Goal: Task Accomplishment & Management: Use online tool/utility

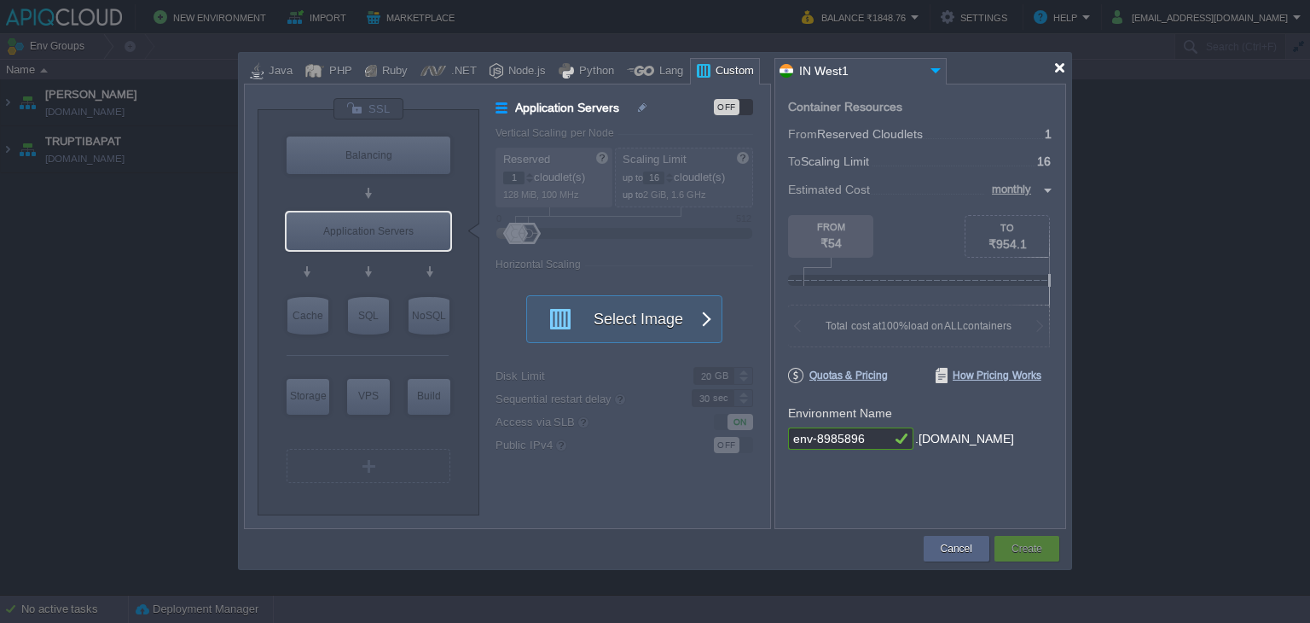
click at [1062, 72] on div at bounding box center [1059, 67] width 13 height 13
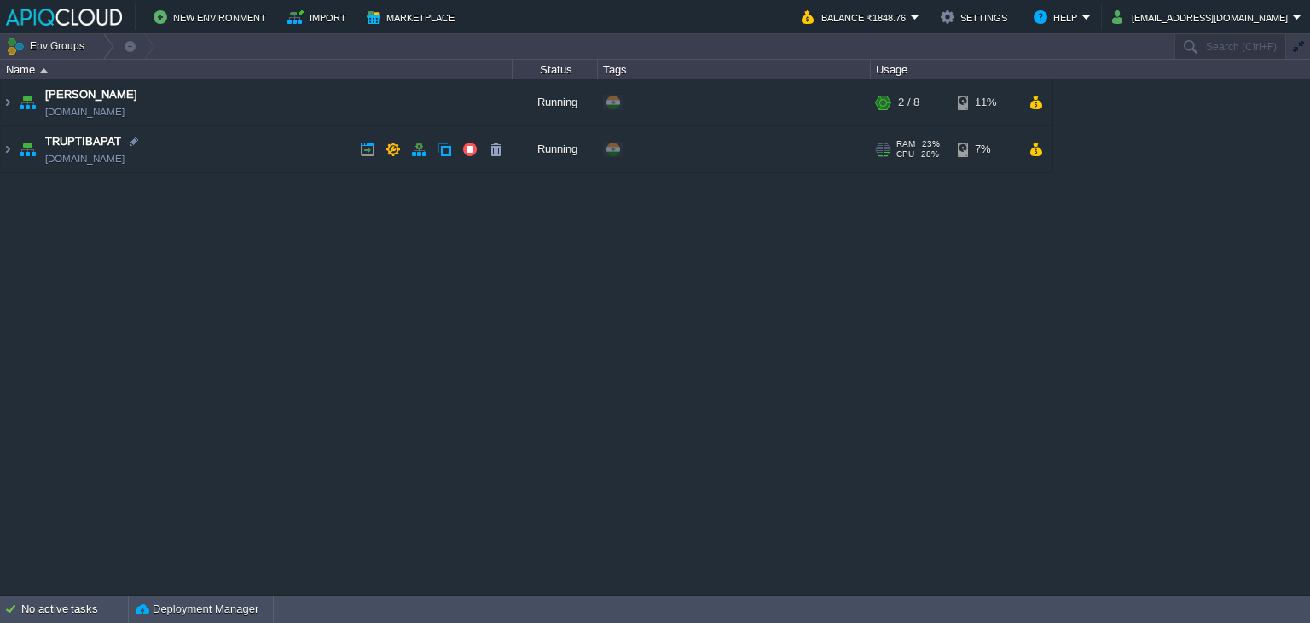
click at [239, 148] on td "TRUPTIBAPAT [DOMAIN_NAME]" at bounding box center [257, 149] width 512 height 47
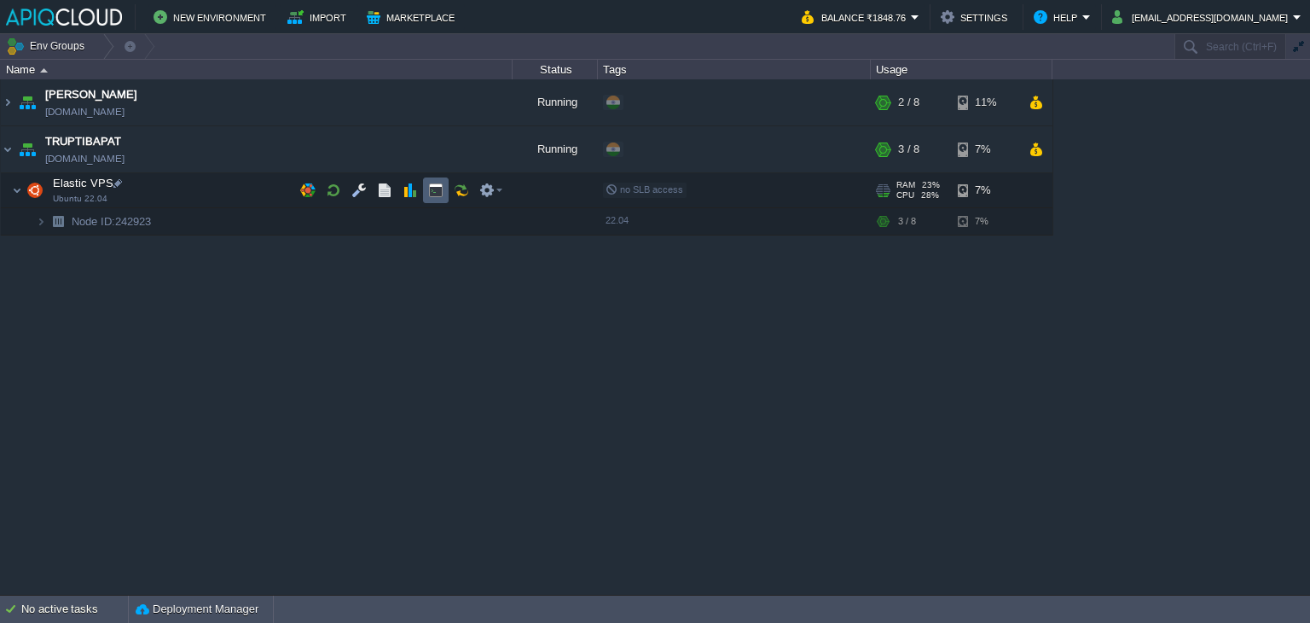
click at [429, 187] on button "button" at bounding box center [435, 190] width 15 height 15
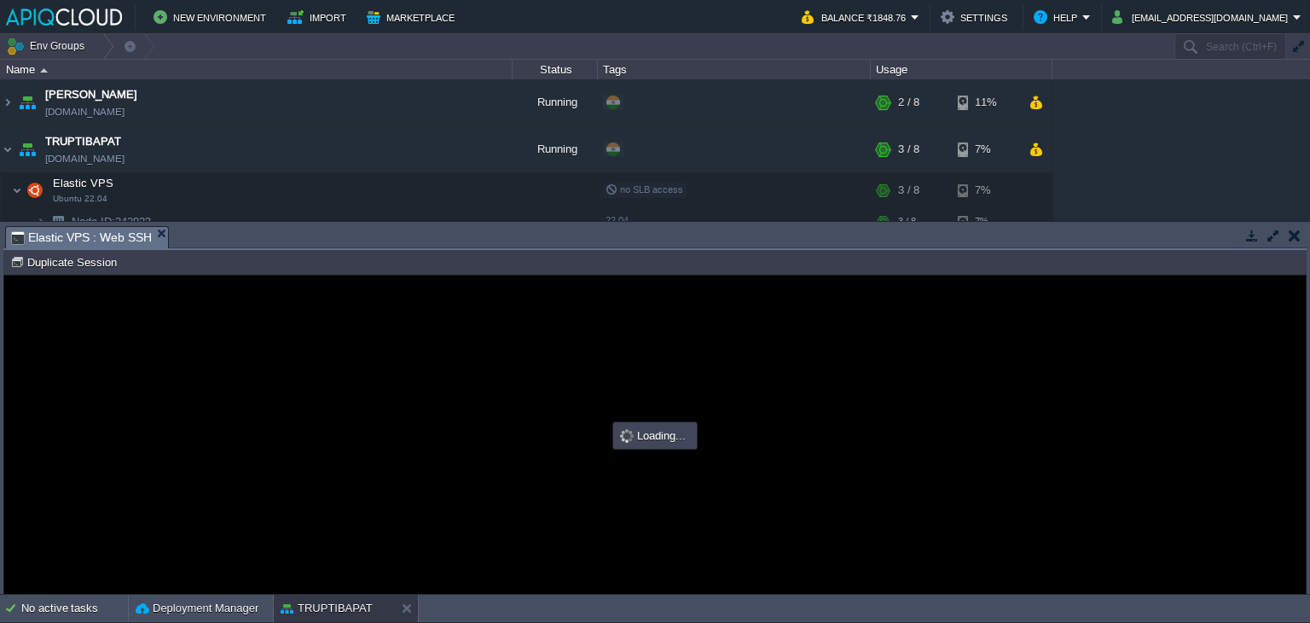
type input "#000000"
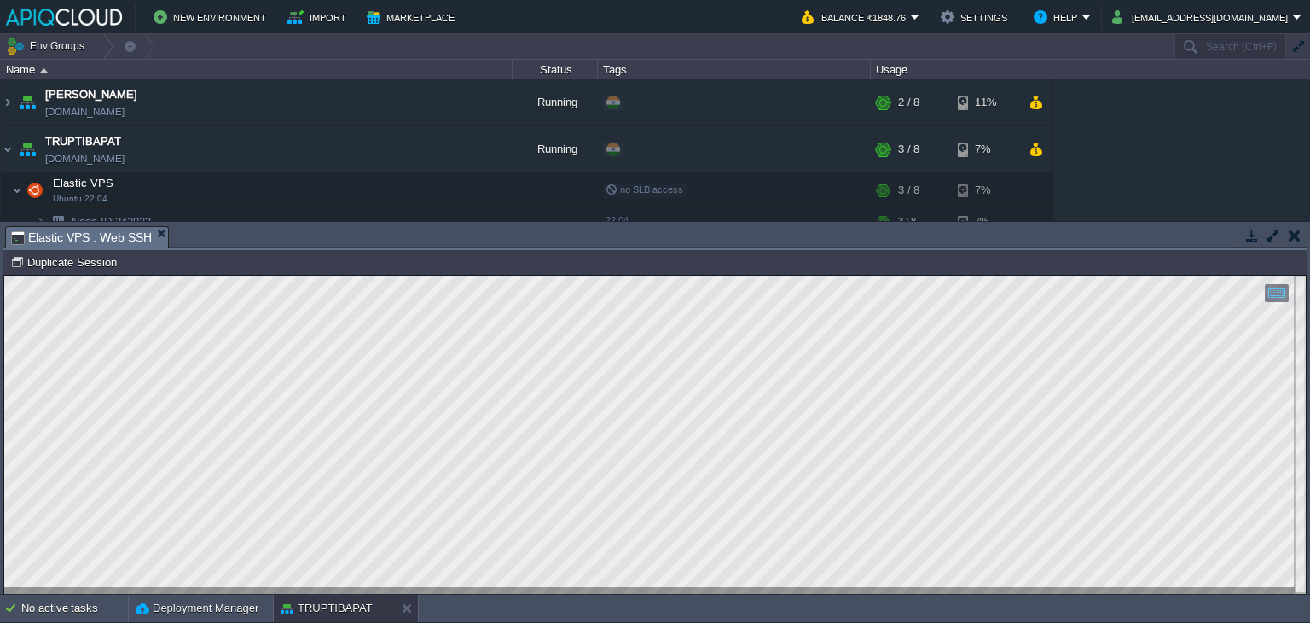
click at [1286, 233] on td at bounding box center [1293, 235] width 21 height 20
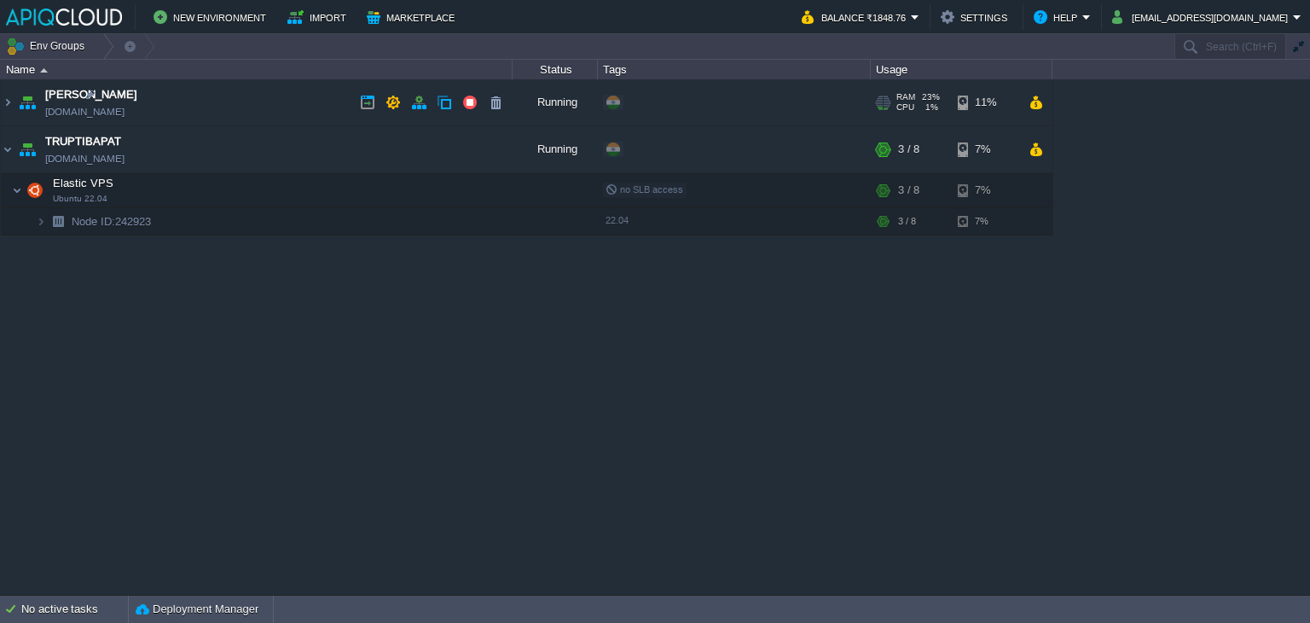
click at [269, 106] on td "Anand [DOMAIN_NAME]" at bounding box center [257, 102] width 512 height 47
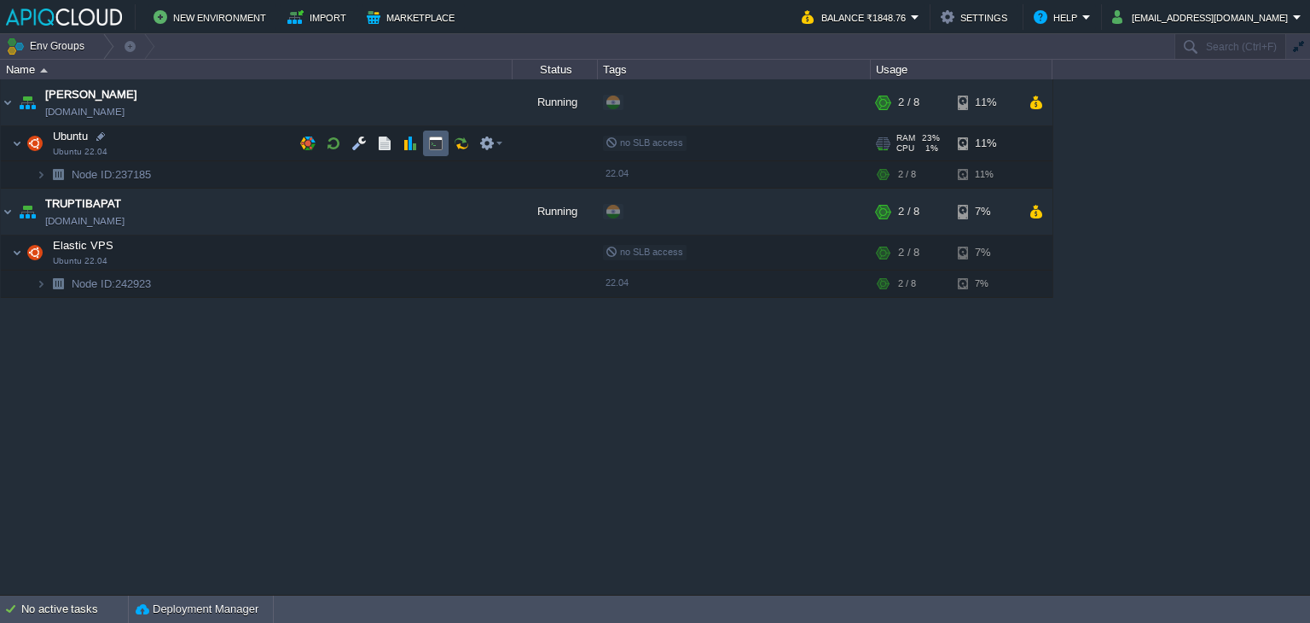
click at [437, 142] on button "button" at bounding box center [435, 143] width 15 height 15
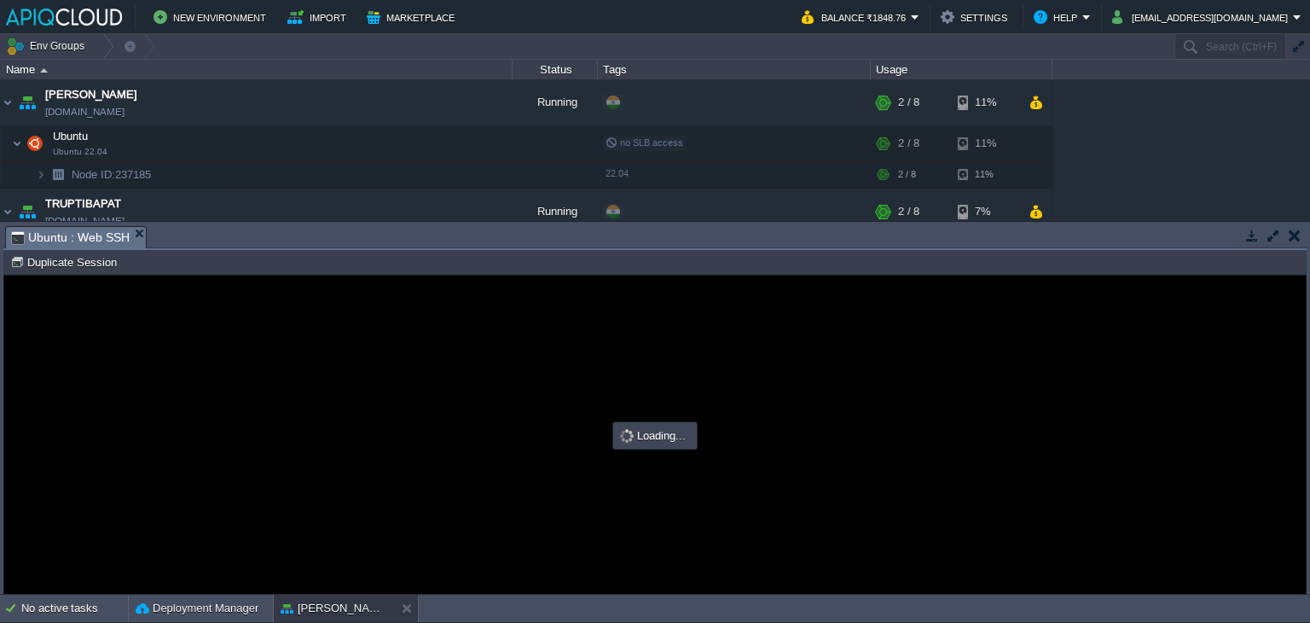
type input "#000000"
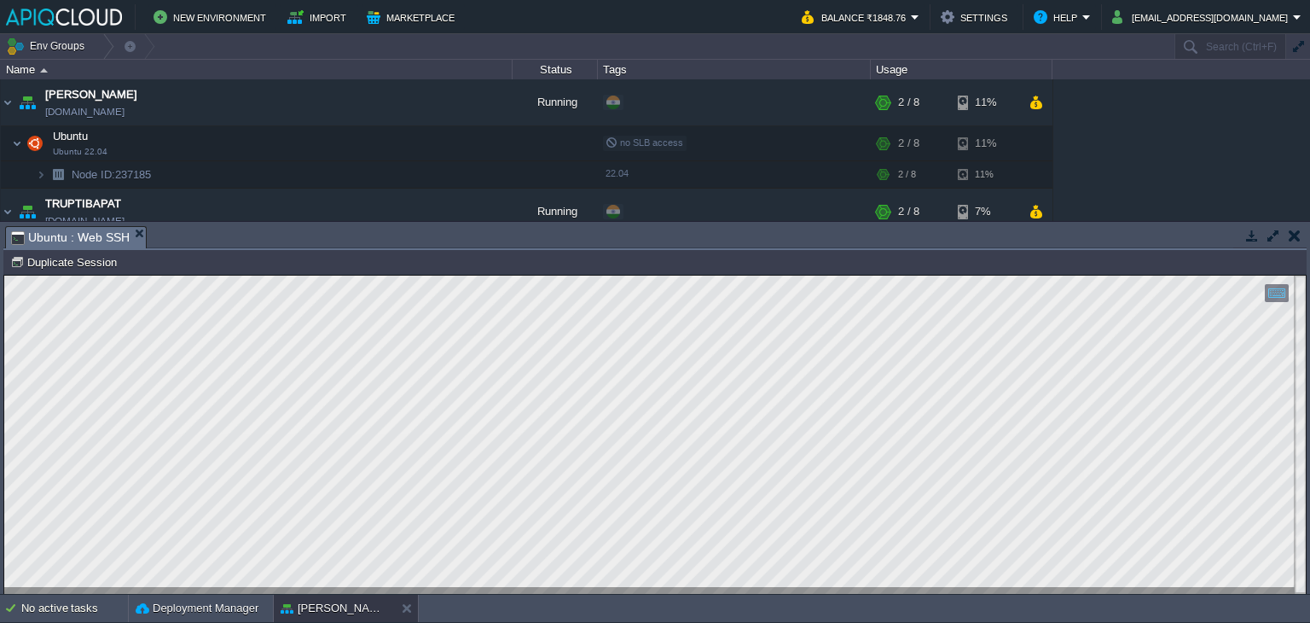
click at [1292, 238] on button "button" at bounding box center [1295, 235] width 12 height 15
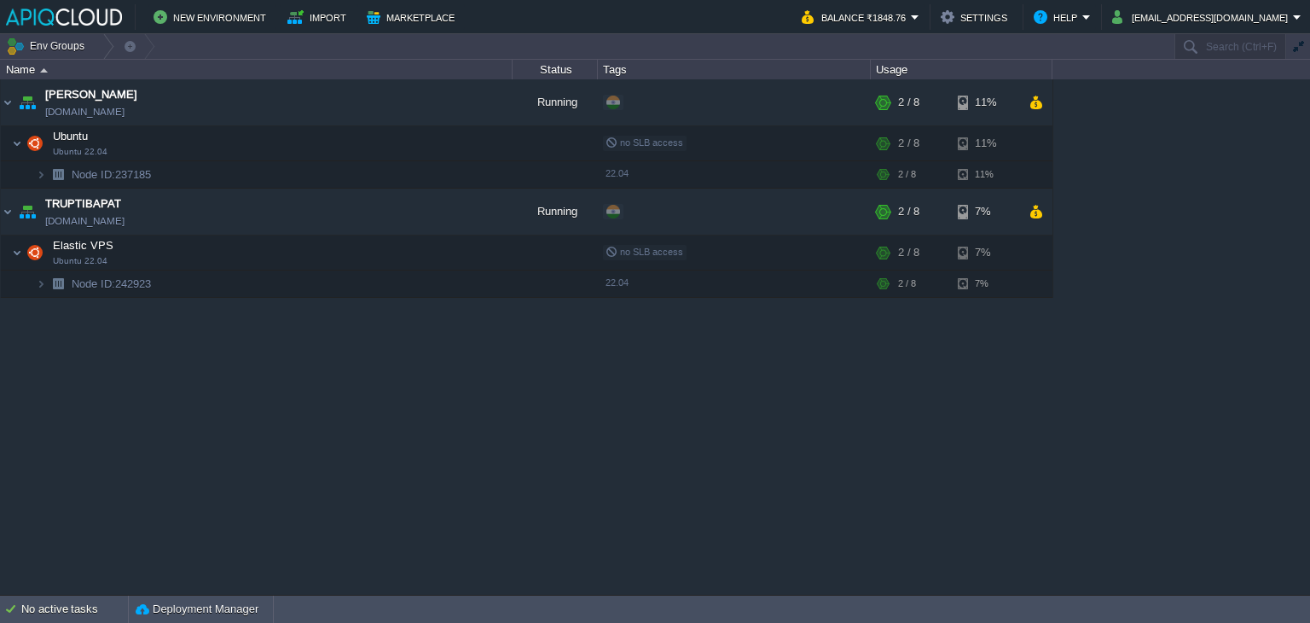
click at [1043, 428] on div "Anand [DOMAIN_NAME] Running + Add to Env Group RAM 23% CPU 1% 2 / 8 11% Ubuntu …" at bounding box center [655, 336] width 1310 height 515
